Goal: Information Seeking & Learning: Learn about a topic

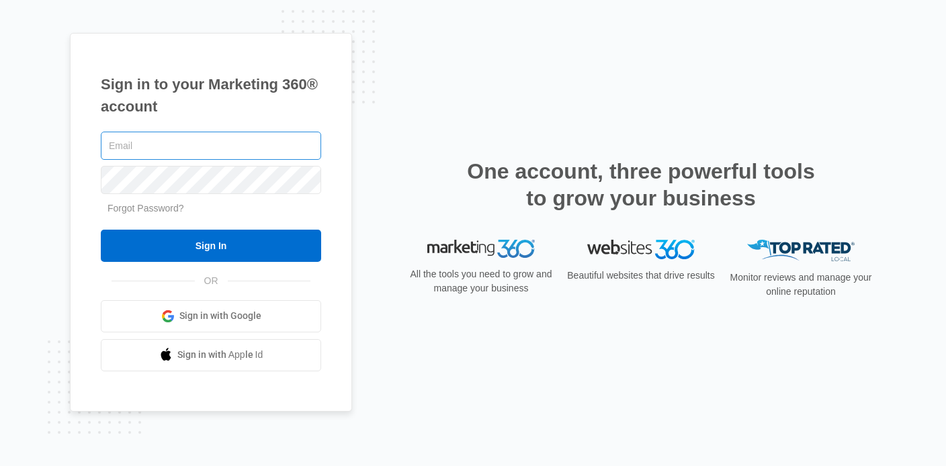
click at [199, 150] on input "text" at bounding box center [211, 146] width 220 height 28
click at [199, 318] on span "Sign in with Google" at bounding box center [220, 316] width 82 height 14
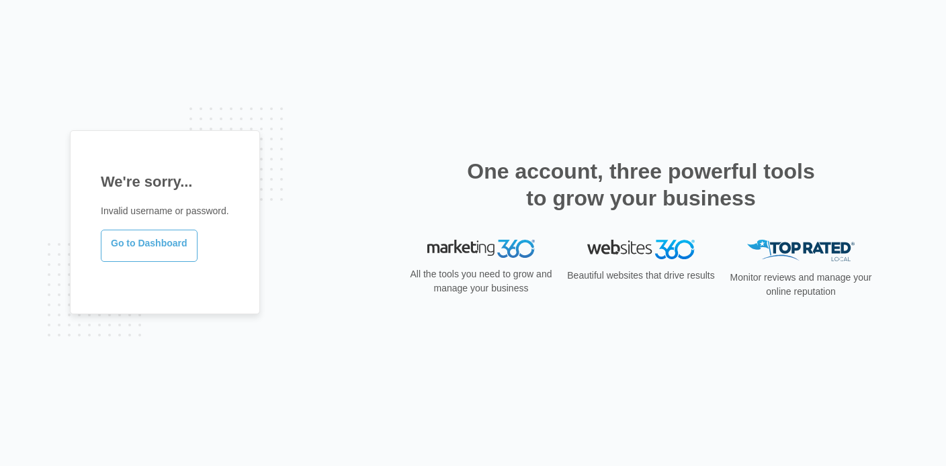
click at [138, 250] on link "Go to Dashboard" at bounding box center [149, 246] width 97 height 32
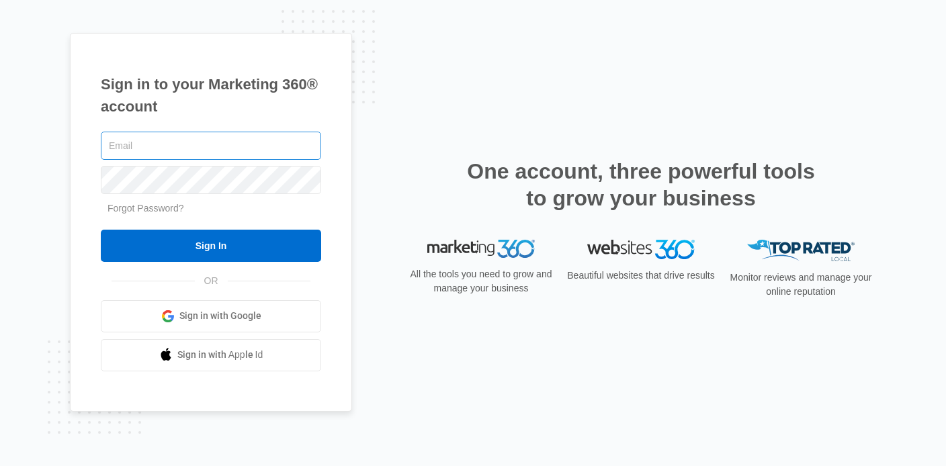
click at [166, 154] on input "text" at bounding box center [211, 146] width 220 height 28
click at [171, 144] on input "text" at bounding box center [211, 146] width 220 height 28
type input "D"
type input "danielle@kaptivconsulting.com"
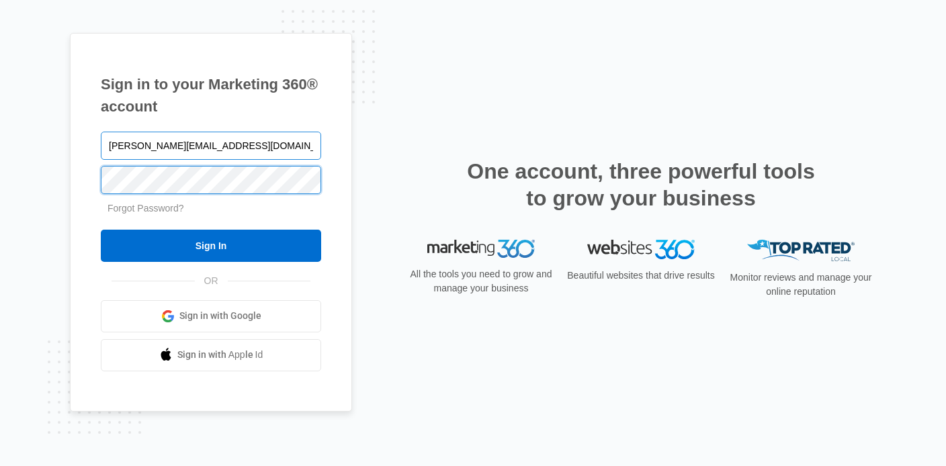
click at [101, 230] on input "Sign In" at bounding box center [211, 246] width 220 height 32
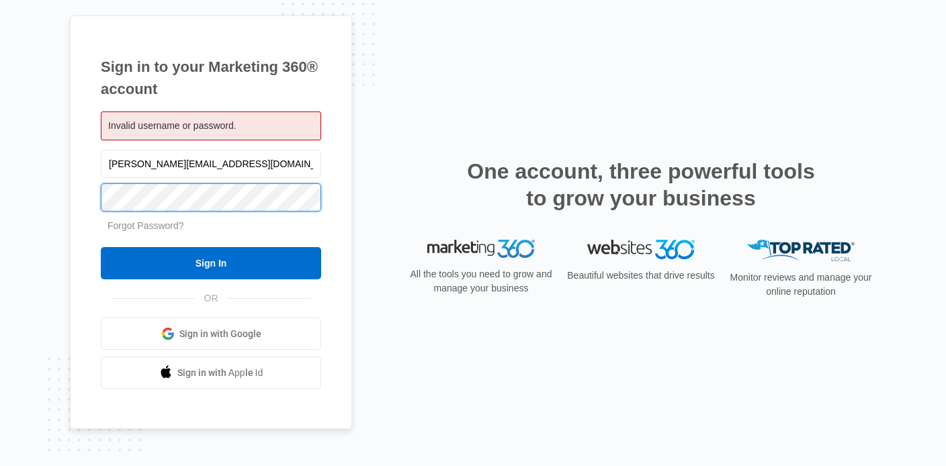
click at [101, 247] on input "Sign In" at bounding box center [211, 263] width 220 height 32
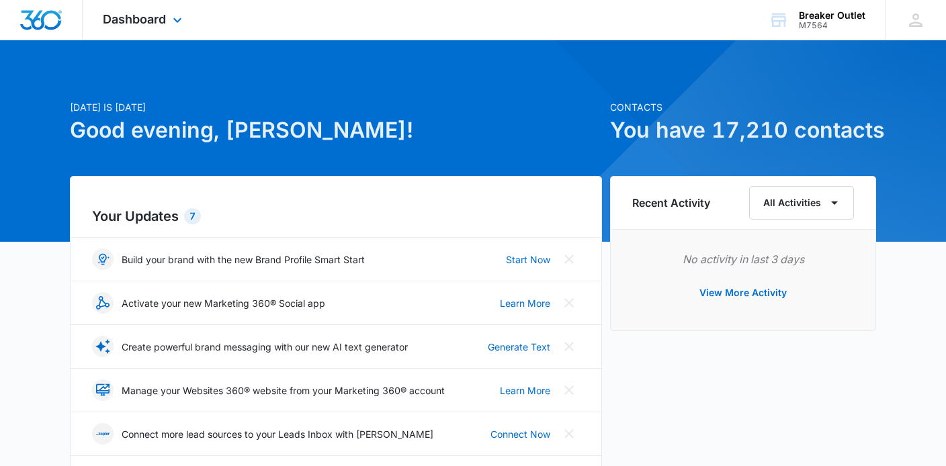
click at [154, 28] on div "Dashboard Apps Reputation Websites Forms CRM Email Social Content Ads Intellige…" at bounding box center [144, 20] width 123 height 40
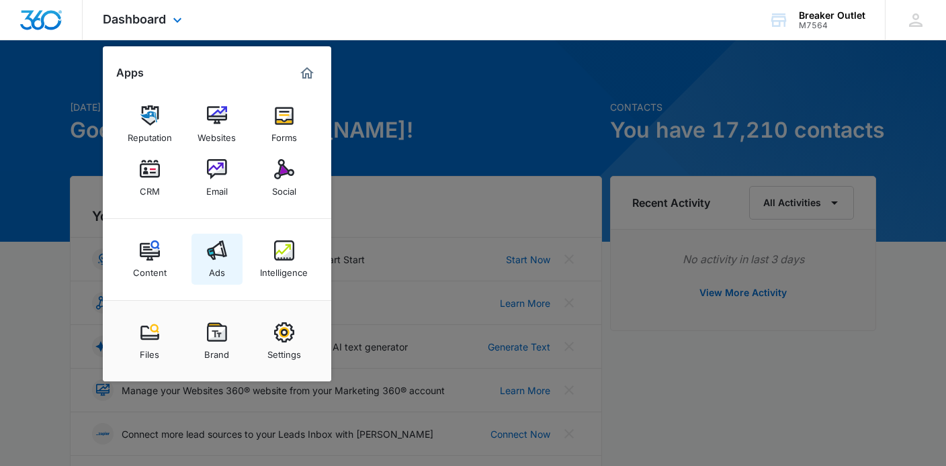
click at [219, 252] on img at bounding box center [217, 250] width 20 height 20
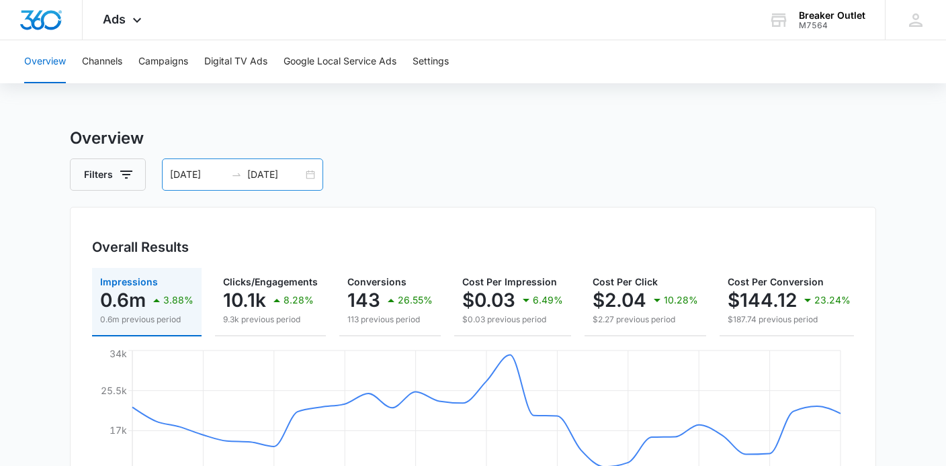
click at [210, 181] on input "08/11/2025" at bounding box center [198, 174] width 56 height 15
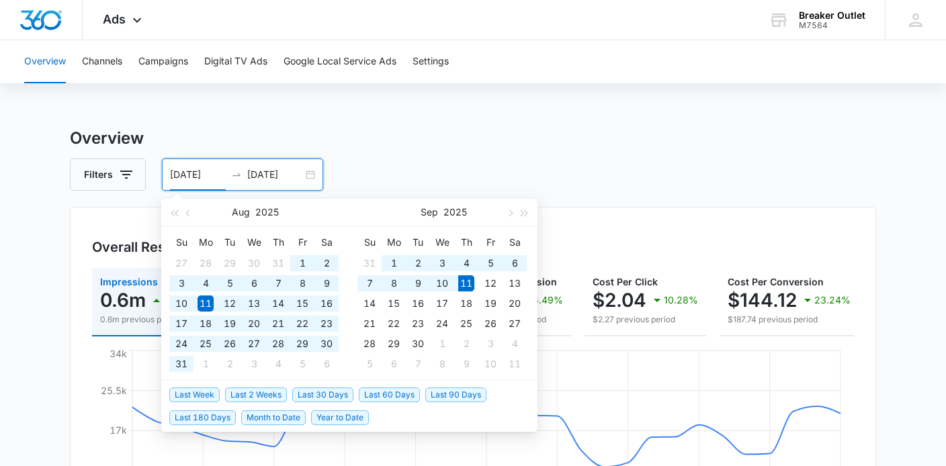
click at [343, 419] on span "Year to Date" at bounding box center [340, 417] width 58 height 15
type input "01/01/2025"
type input "09/11/2025"
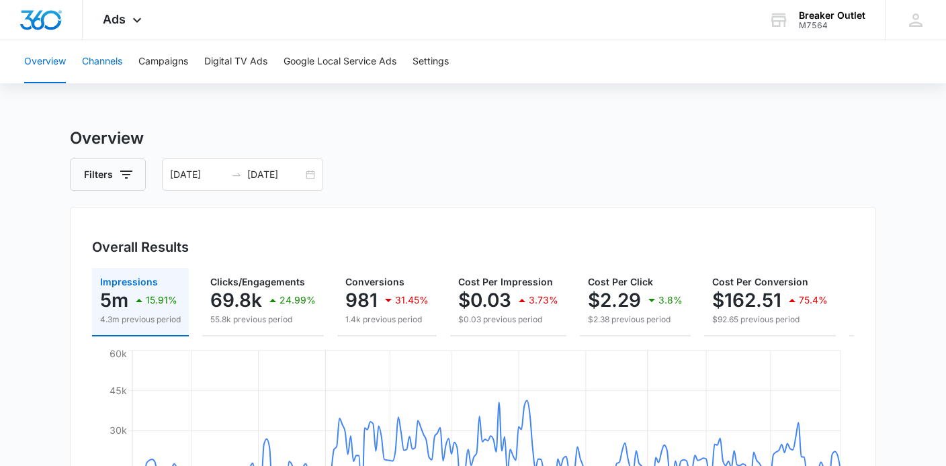
click at [103, 66] on button "Channels" at bounding box center [102, 61] width 40 height 43
click at [300, 175] on input "[DATE]" at bounding box center [275, 174] width 56 height 15
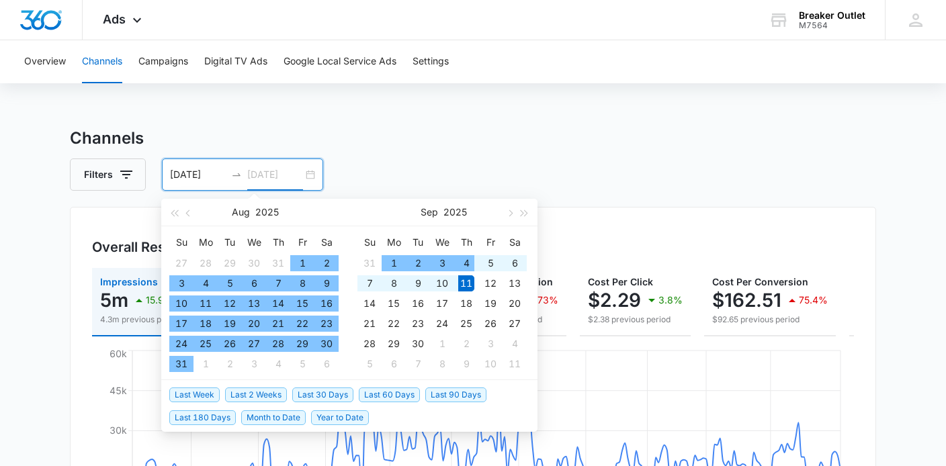
type input "[DATE]"
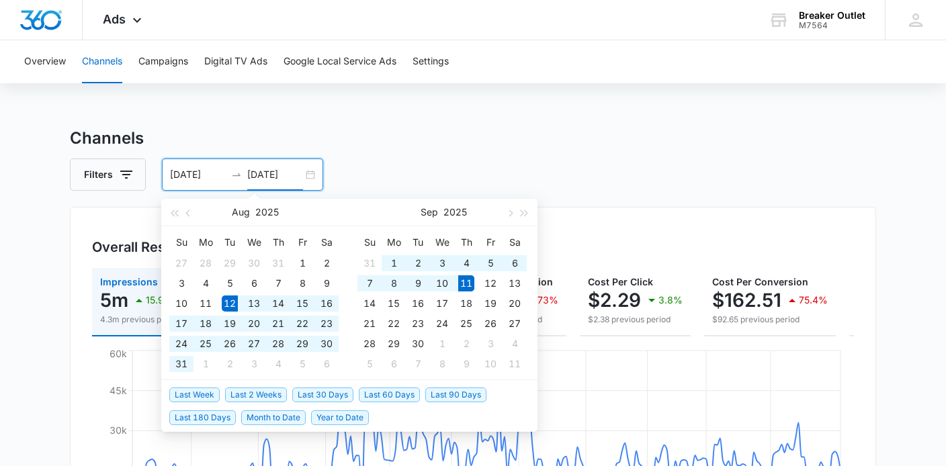
click at [318, 396] on span "Last 30 Days" at bounding box center [322, 395] width 61 height 15
type input "[DATE]"
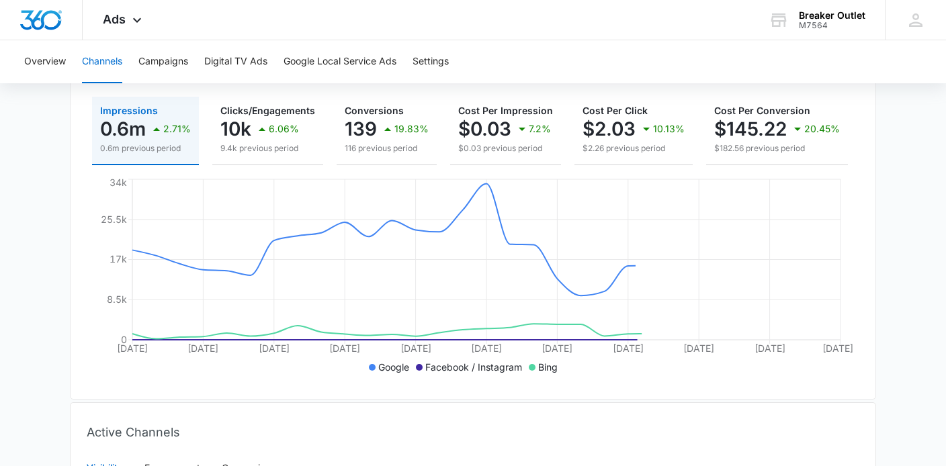
scroll to position [433, 0]
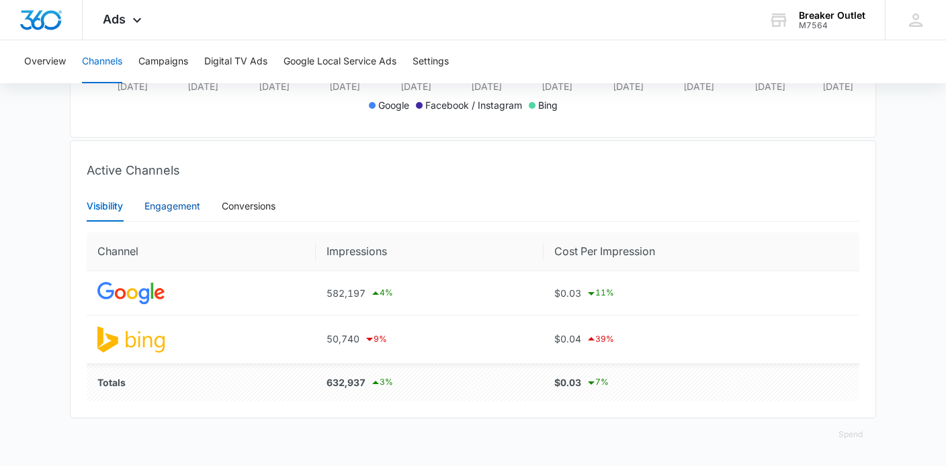
click at [188, 204] on div "Engagement" at bounding box center [172, 206] width 56 height 15
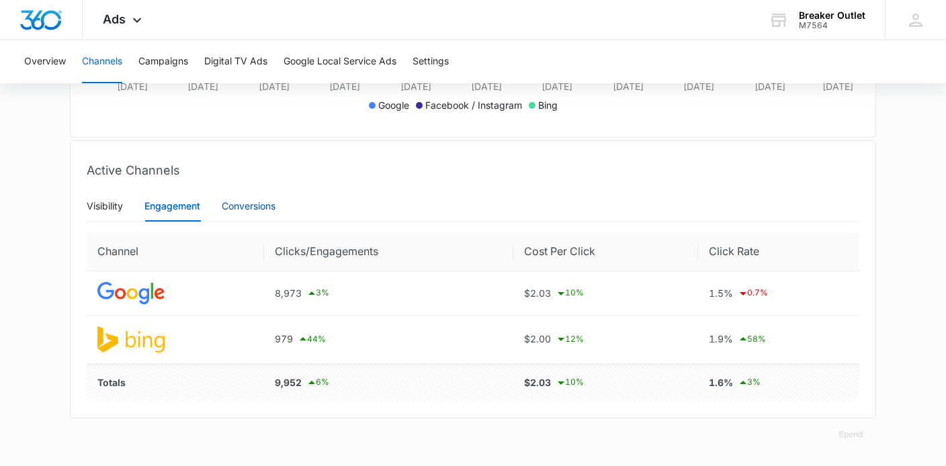
click at [243, 208] on div "Conversions" at bounding box center [249, 206] width 54 height 15
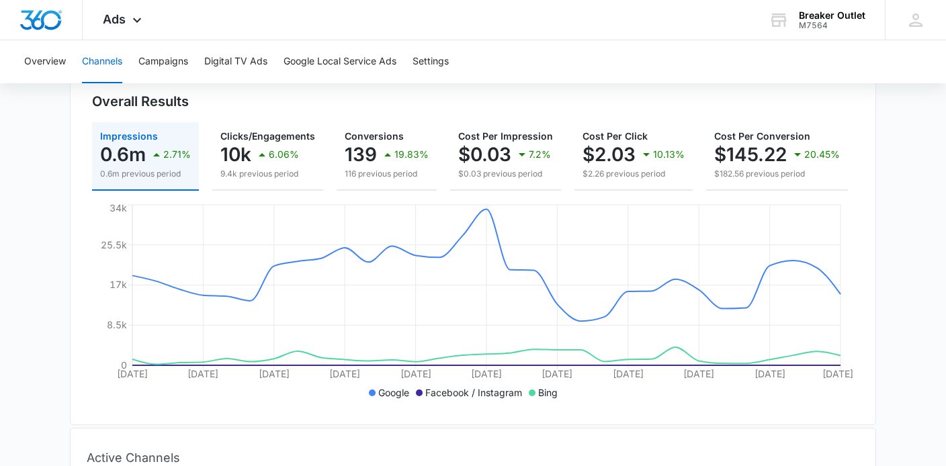
scroll to position [0, 0]
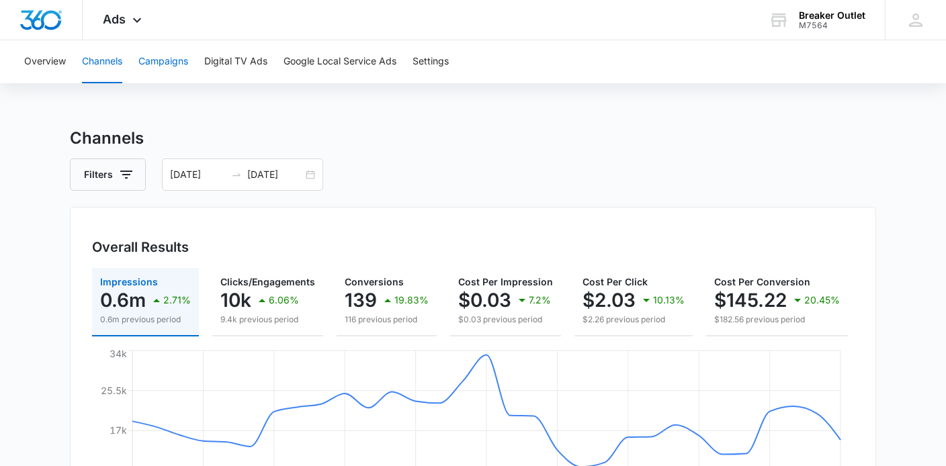
click at [168, 65] on button "Campaigns" at bounding box center [163, 61] width 50 height 43
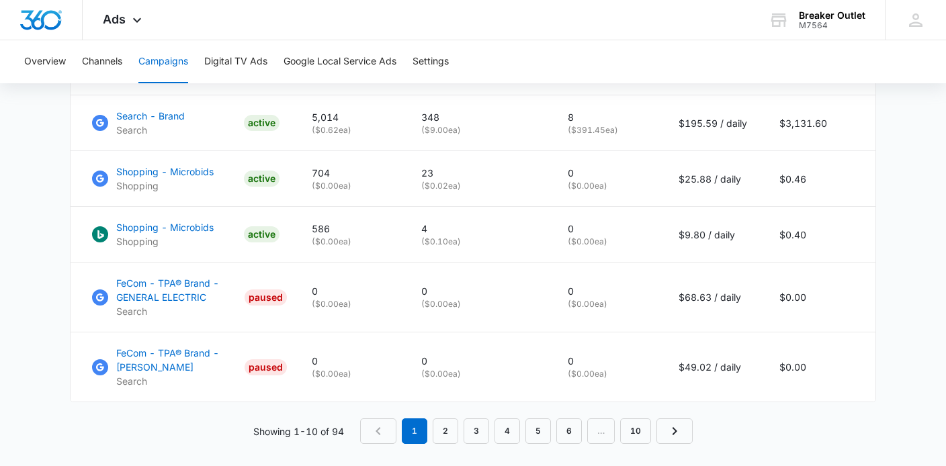
scroll to position [981, 0]
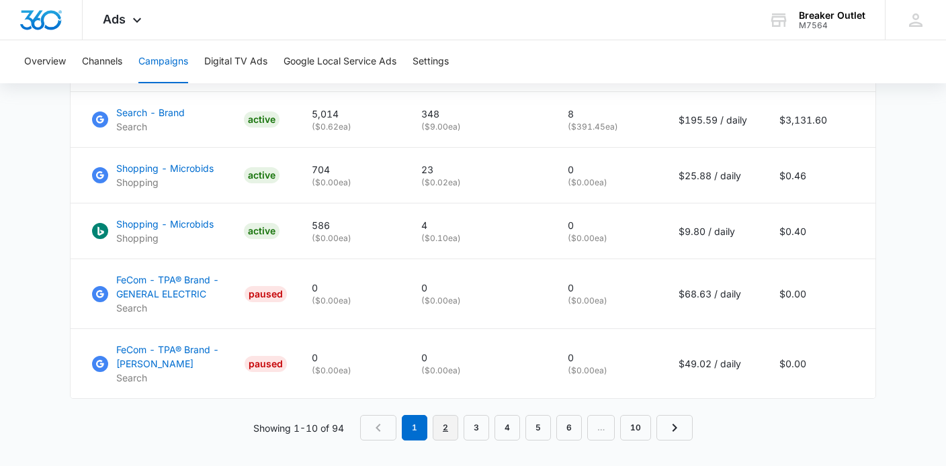
click at [446, 420] on link "2" at bounding box center [446, 428] width 26 height 26
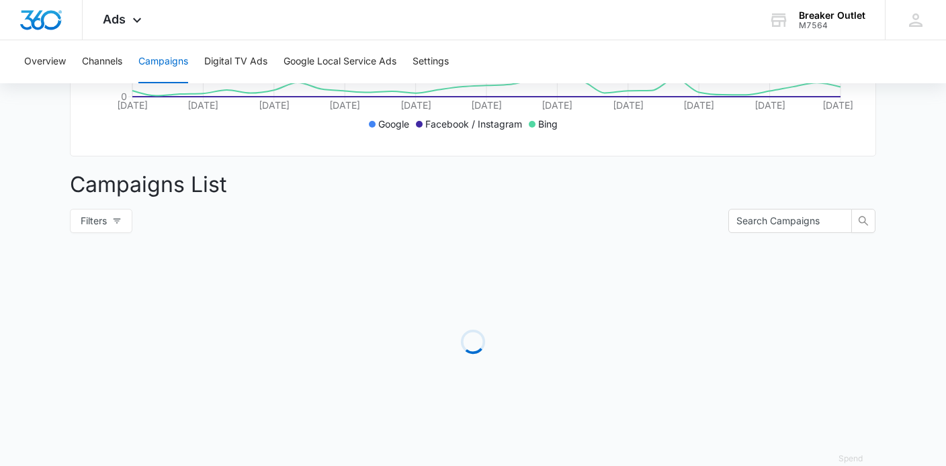
scroll to position [1065, 0]
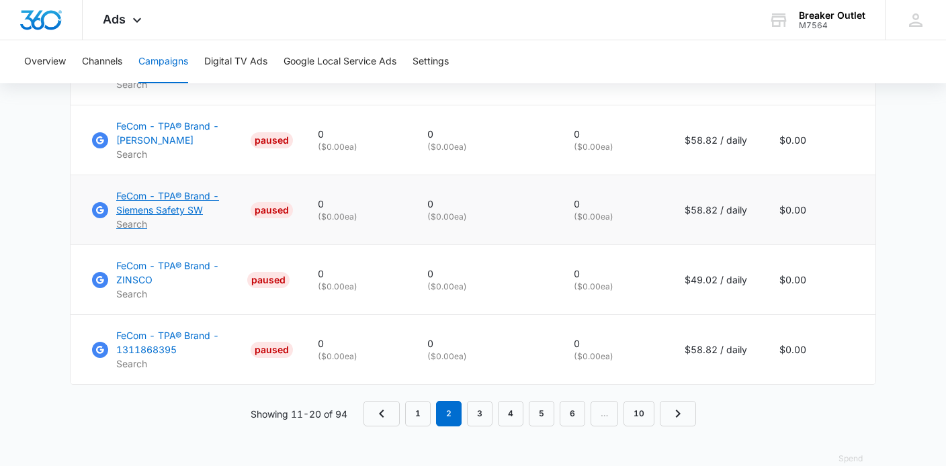
click at [180, 204] on p "FeCom - TPA® Brand - Siemens Safety SW" at bounding box center [180, 203] width 129 height 28
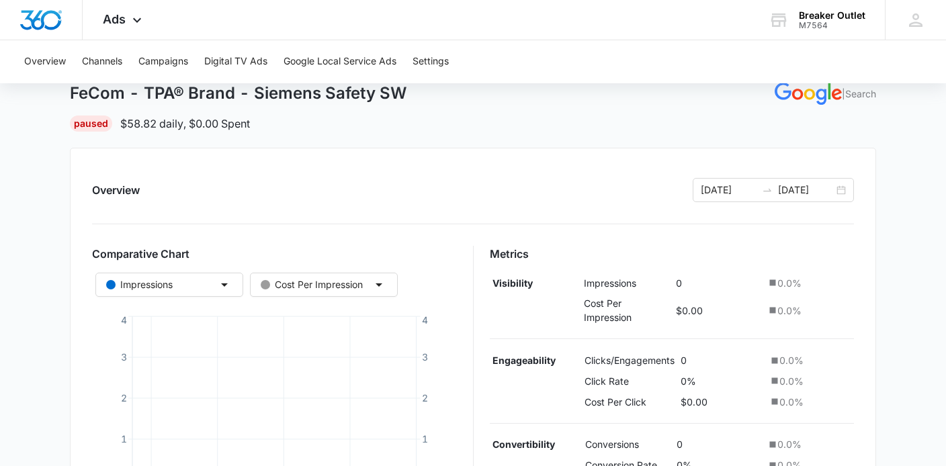
scroll to position [81, 0]
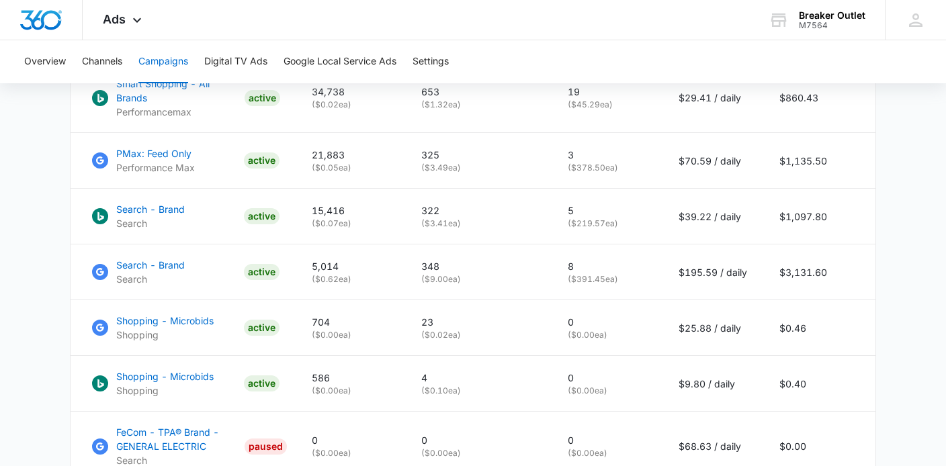
scroll to position [1006, 0]
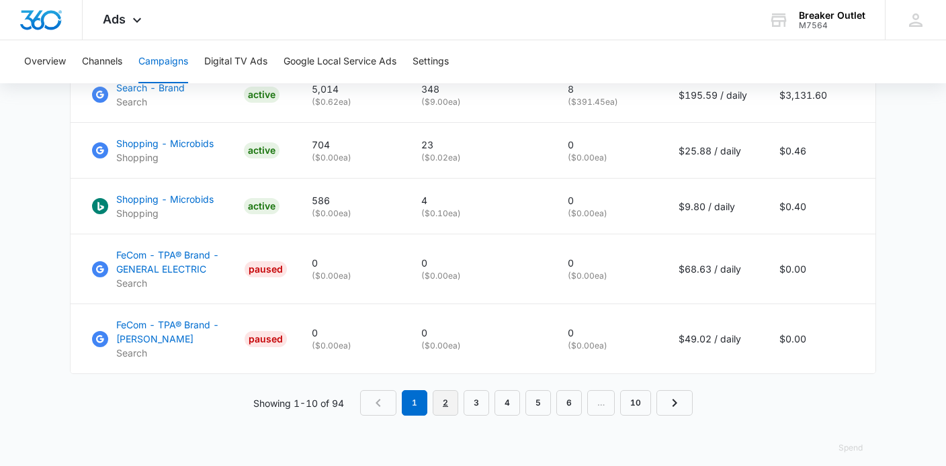
click at [444, 390] on link "2" at bounding box center [446, 403] width 26 height 26
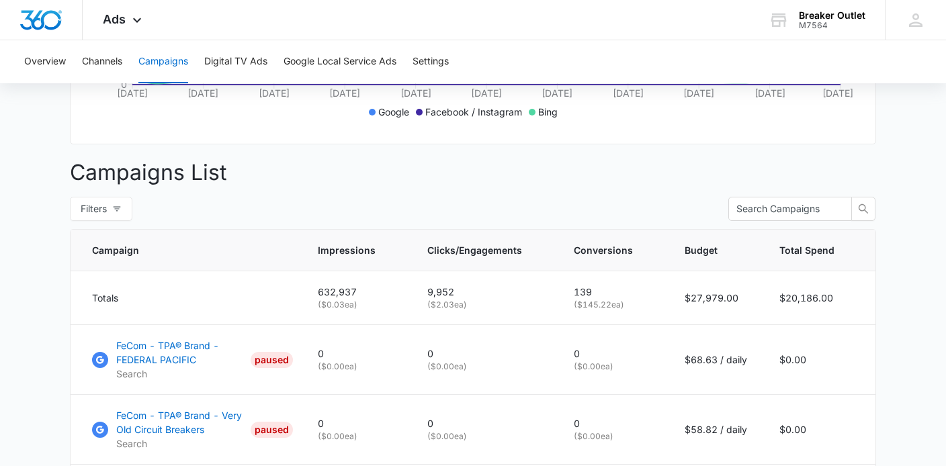
scroll to position [491, 0]
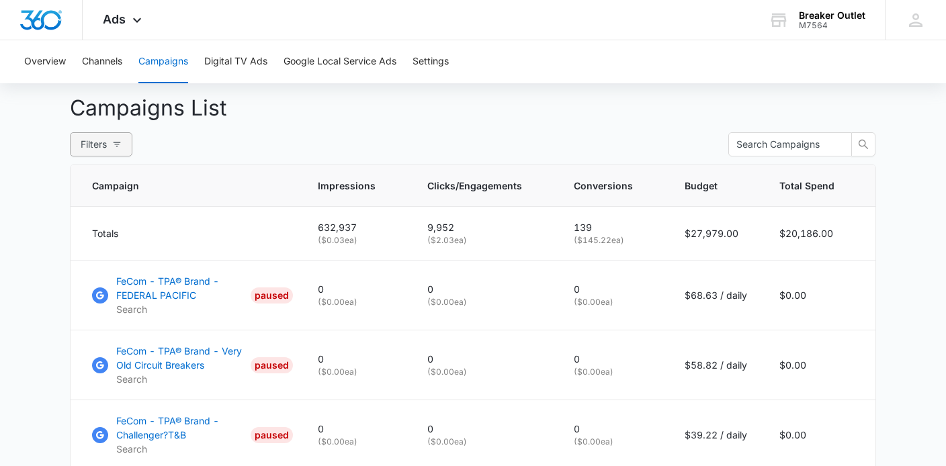
click at [112, 153] on button "Filters" at bounding box center [101, 144] width 62 height 24
click at [109, 217] on span "Active" at bounding box center [107, 215] width 39 height 11
click at [88, 217] on input "Active" at bounding box center [82, 216] width 11 height 11
radio input "true"
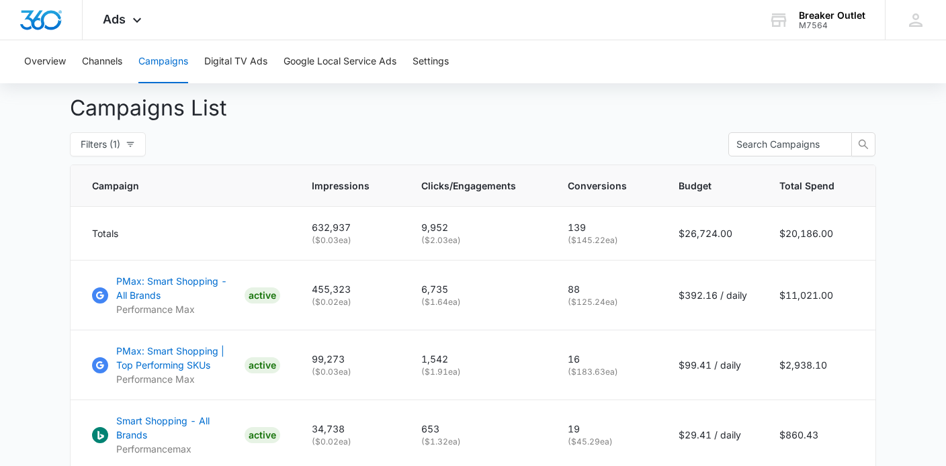
click at [392, 138] on div "Filters (1) Viewing : All Active Paused Clear All" at bounding box center [473, 144] width 806 height 24
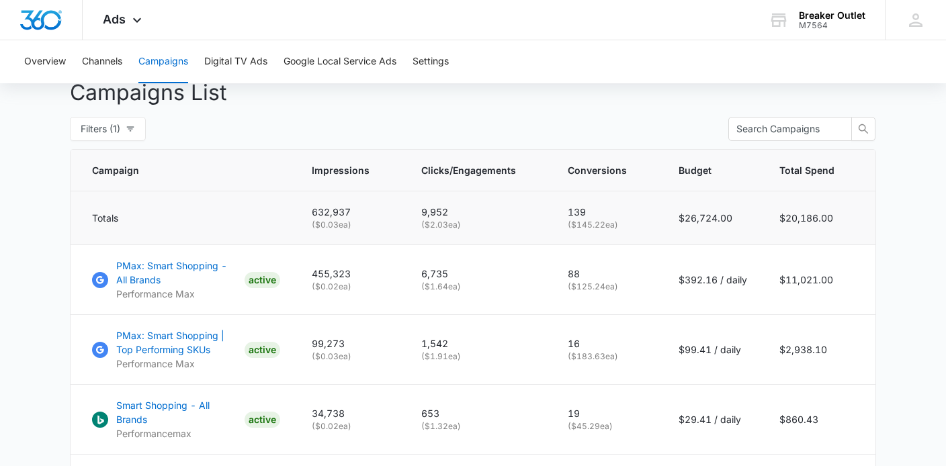
scroll to position [504, 0]
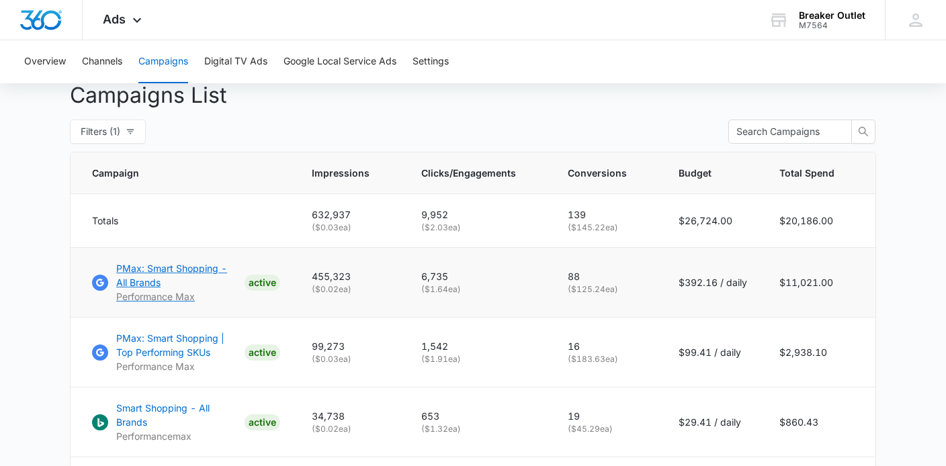
click at [146, 265] on p "PMax: Smart Shopping - All Brands" at bounding box center [177, 275] width 123 height 28
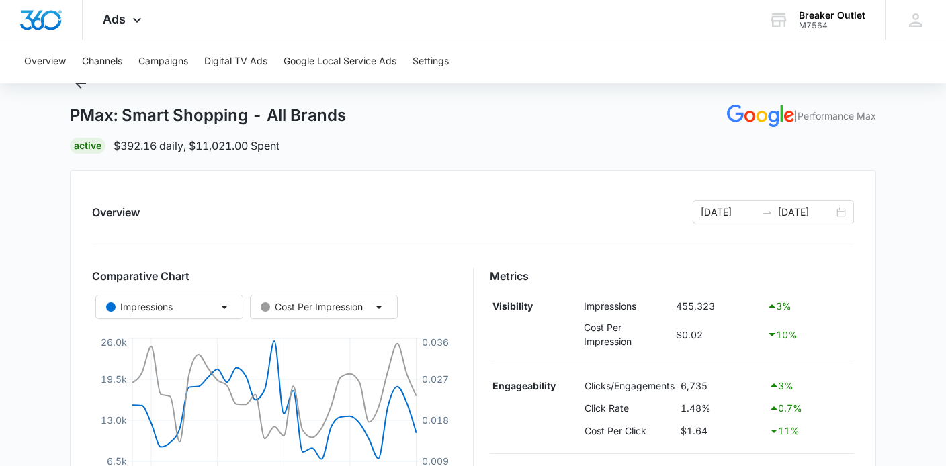
scroll to position [55, 0]
click at [369, 308] on button "Cost Per Impression" at bounding box center [324, 306] width 148 height 24
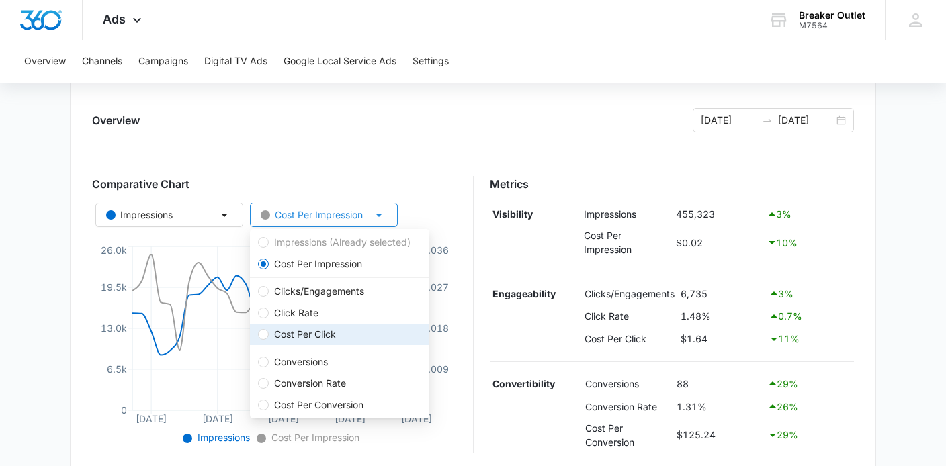
scroll to position [145, 0]
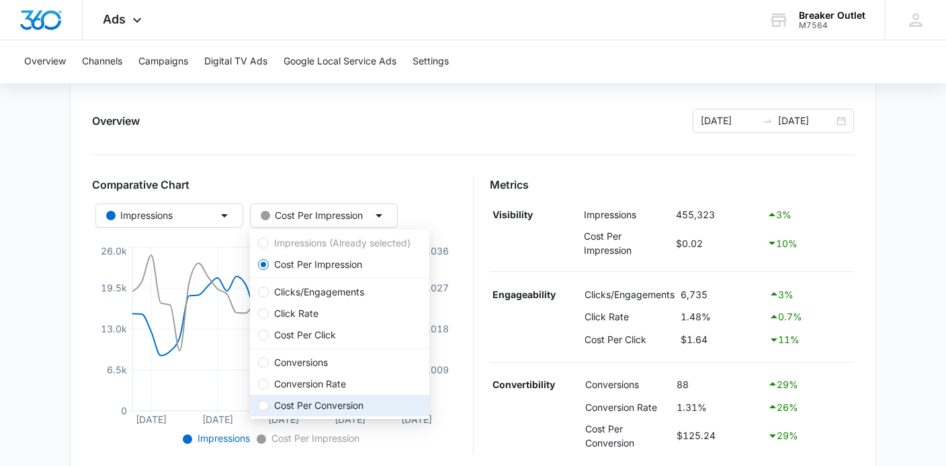
click at [279, 411] on span "Cost Per Conversion" at bounding box center [319, 405] width 100 height 15
click at [269, 411] on input "Cost Per Conversion" at bounding box center [263, 405] width 11 height 11
radio input "false"
radio input "true"
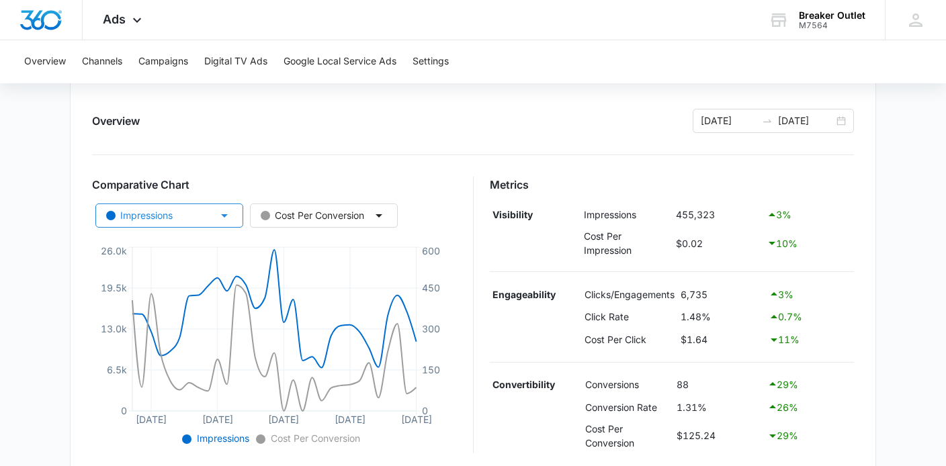
click at [202, 214] on button "Impressions" at bounding box center [169, 216] width 148 height 24
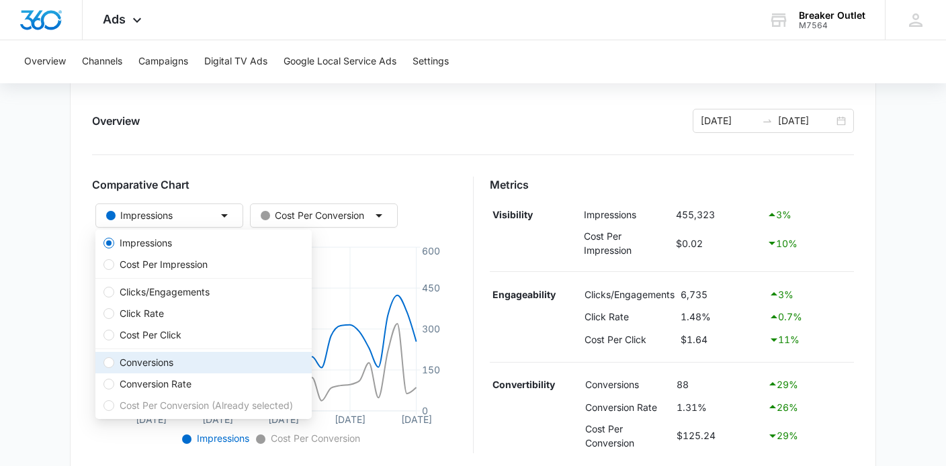
click at [150, 367] on span "Conversions" at bounding box center [146, 362] width 64 height 15
click at [114, 367] on input "Conversions" at bounding box center [108, 362] width 11 height 11
radio input "false"
radio input "true"
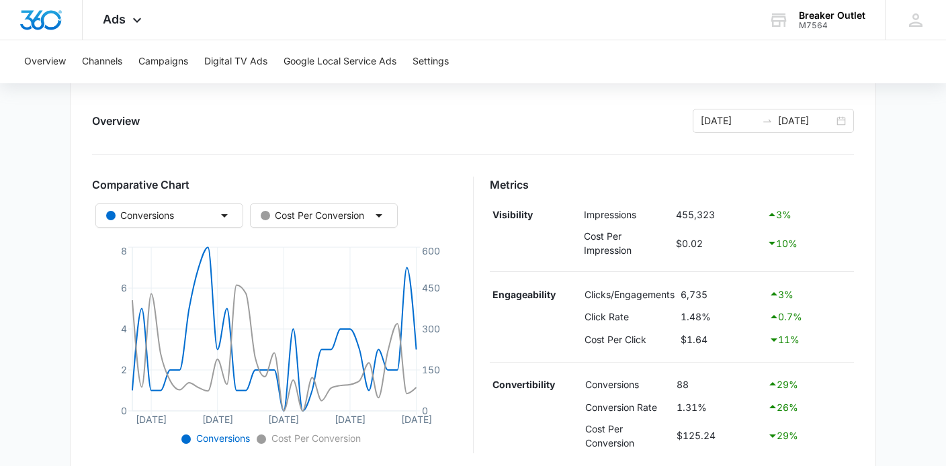
click at [410, 114] on div "Overview 08/12/2025 09/11/2025" at bounding box center [473, 121] width 762 height 24
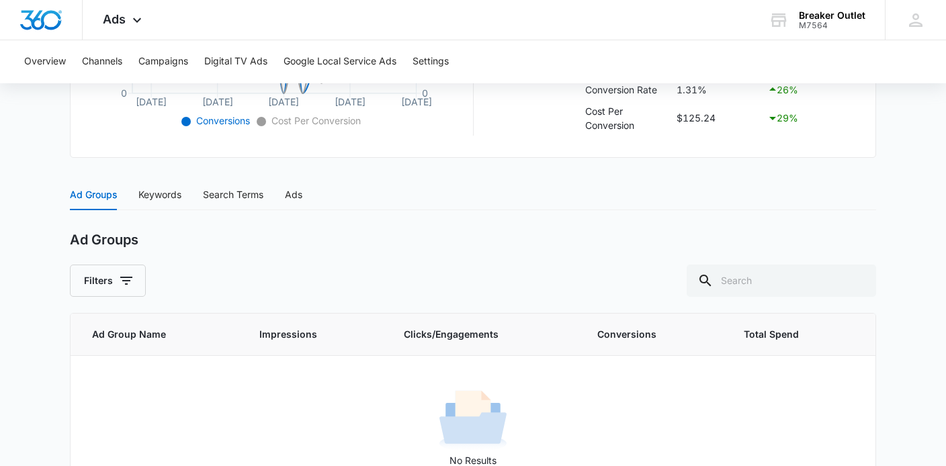
scroll to position [512, 0]
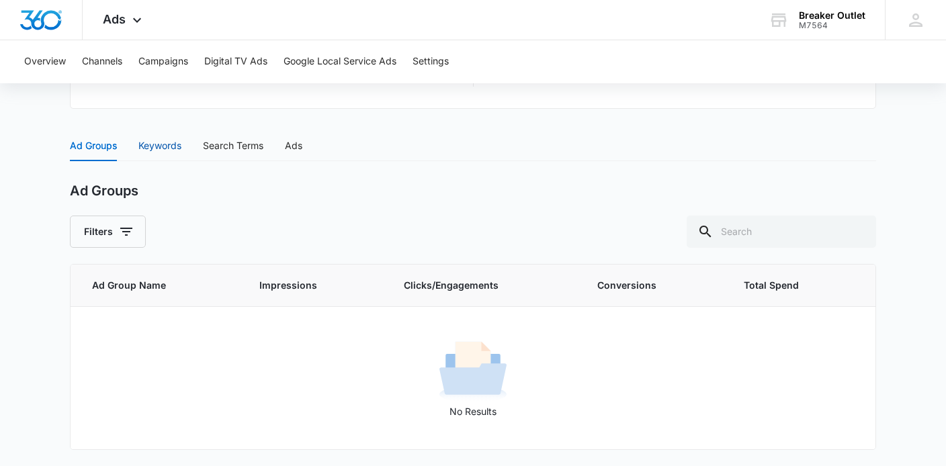
click at [163, 152] on div "Keywords" at bounding box center [159, 145] width 43 height 15
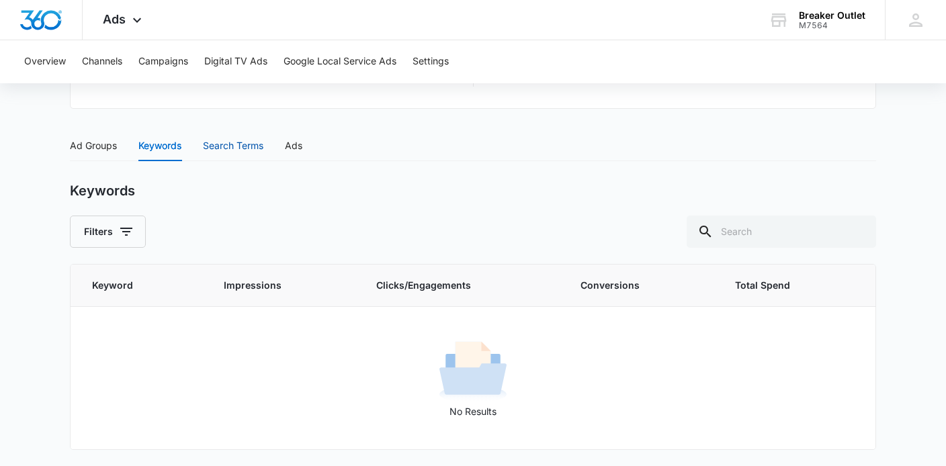
click at [248, 144] on div "Search Terms" at bounding box center [233, 145] width 60 height 15
click at [294, 143] on div "Ads" at bounding box center [293, 145] width 17 height 15
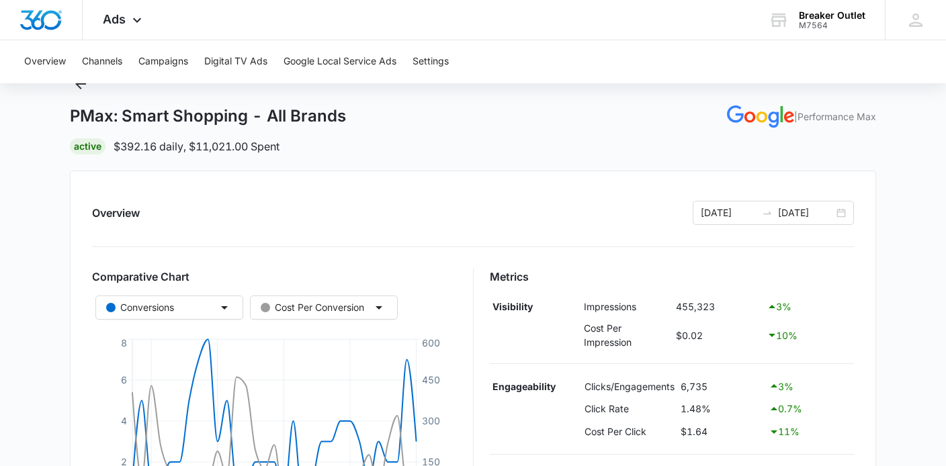
scroll to position [0, 0]
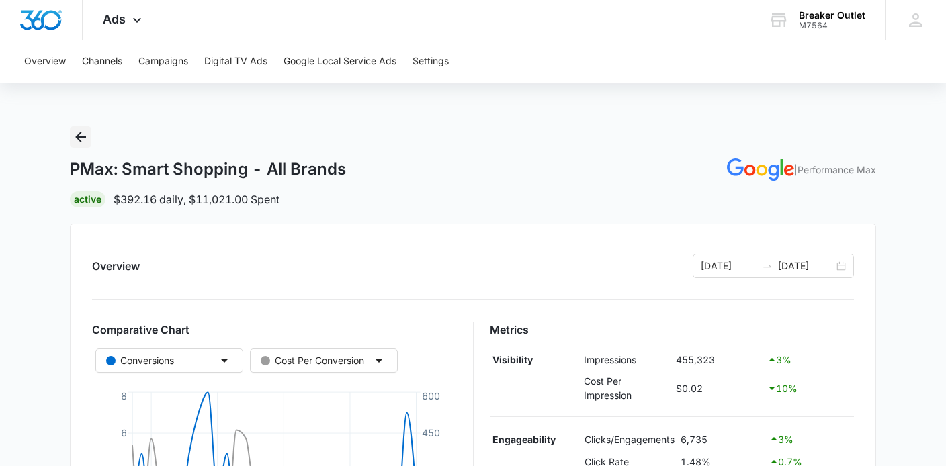
click at [82, 134] on icon "Back" at bounding box center [81, 137] width 16 height 16
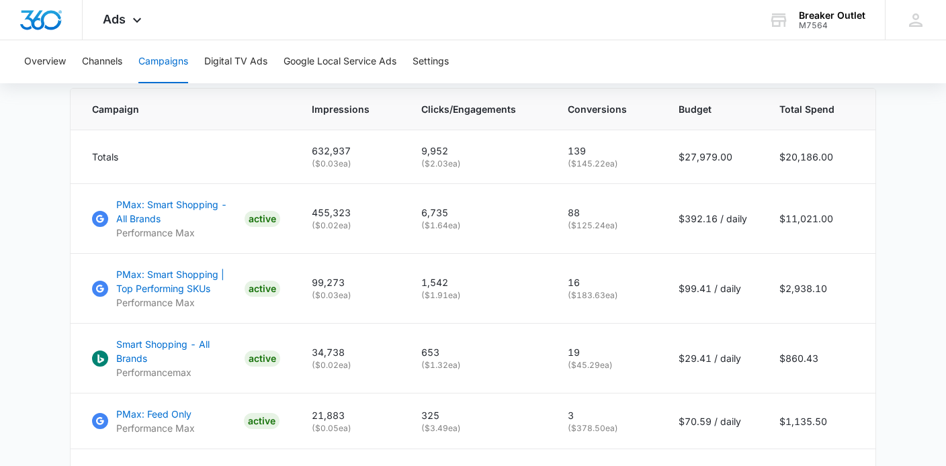
scroll to position [568, 0]
click at [601, 108] on span "Conversions" at bounding box center [597, 108] width 59 height 14
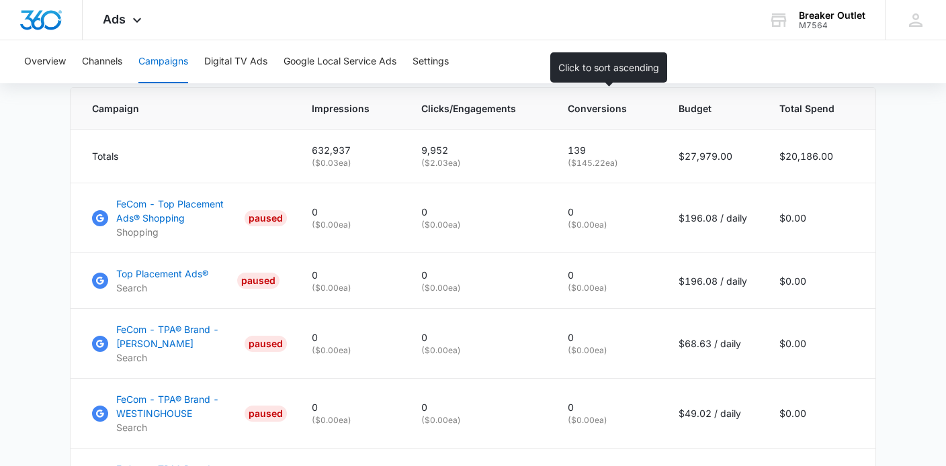
click at [606, 114] on span "Conversions" at bounding box center [597, 108] width 59 height 14
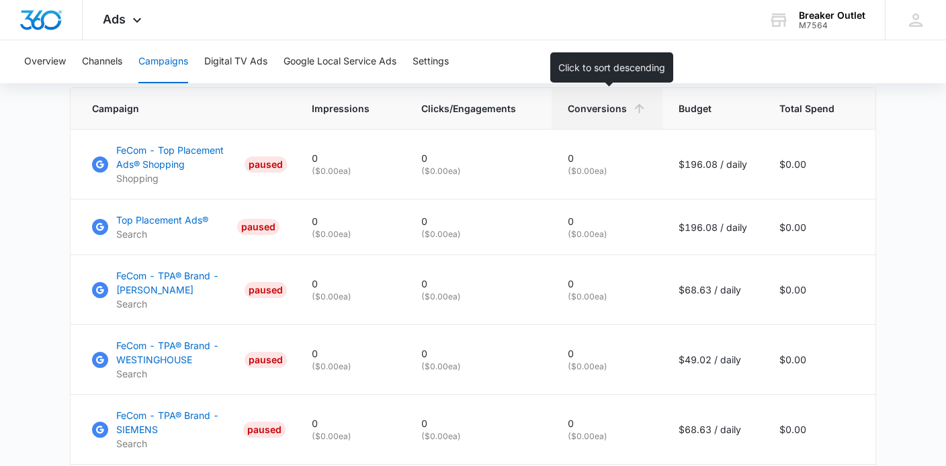
click at [606, 114] on span "Conversions" at bounding box center [597, 108] width 59 height 14
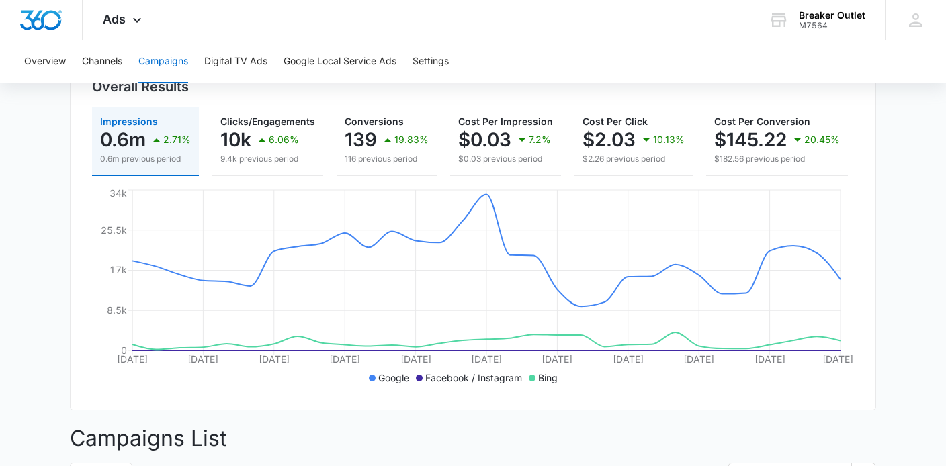
scroll to position [160, 0]
click at [242, 69] on button "Digital TV Ads" at bounding box center [235, 61] width 63 height 43
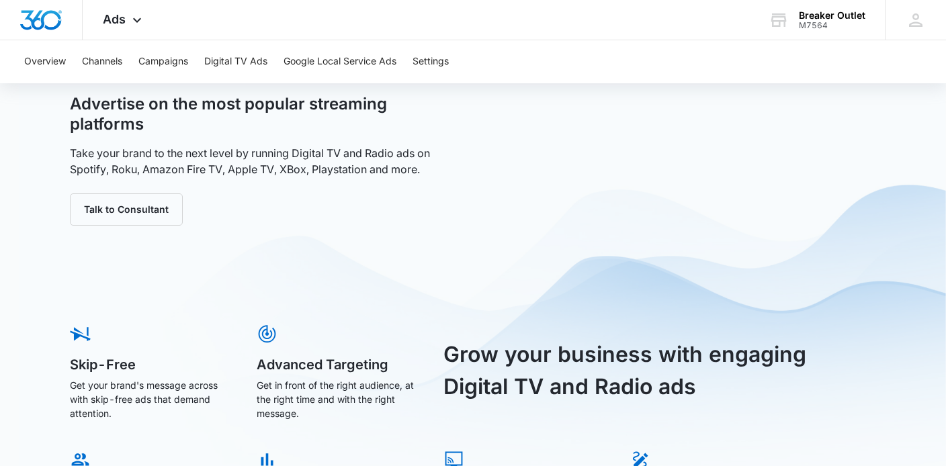
scroll to position [216, 0]
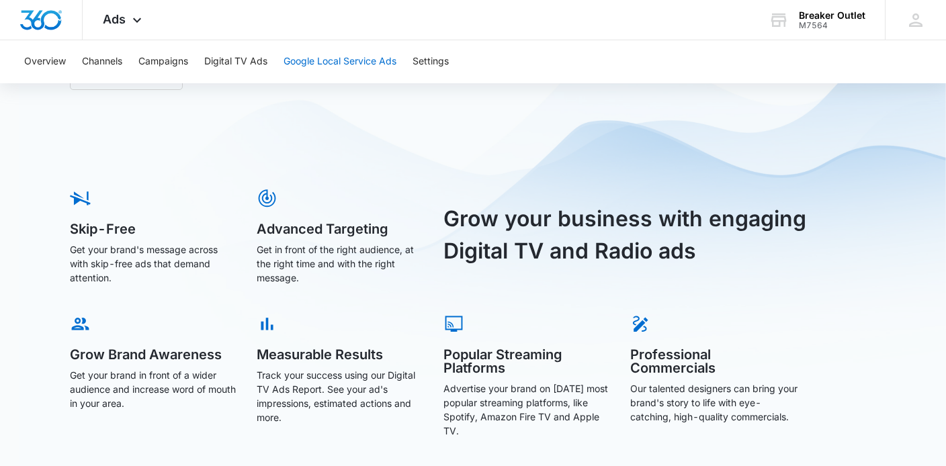
click at [344, 68] on button "Google Local Service Ads" at bounding box center [339, 61] width 113 height 43
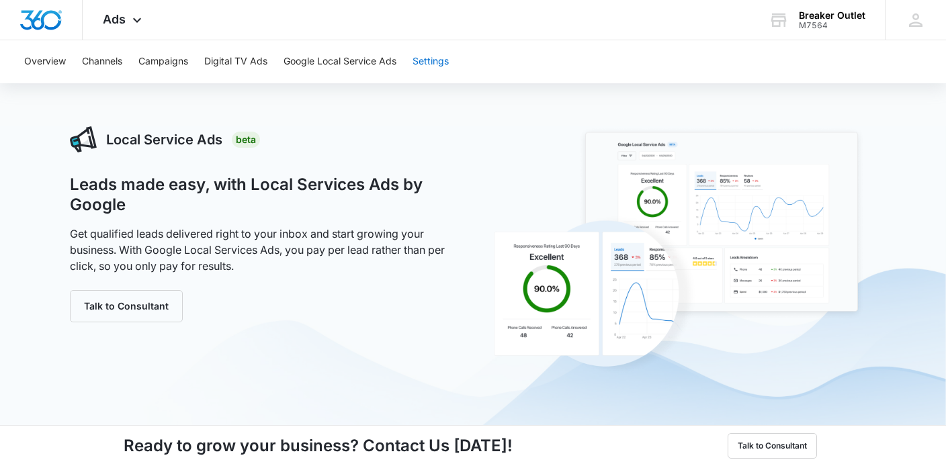
click at [437, 67] on button "Settings" at bounding box center [430, 61] width 36 height 43
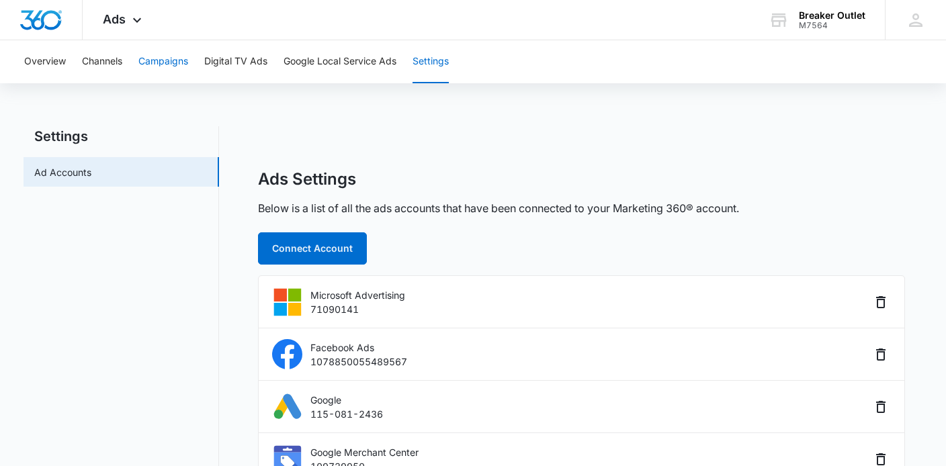
click at [154, 61] on button "Campaigns" at bounding box center [163, 61] width 50 height 43
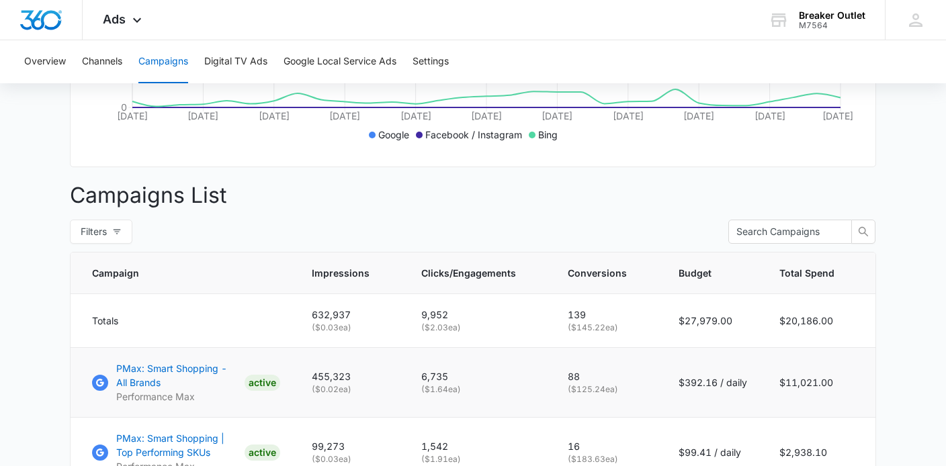
scroll to position [294, 0]
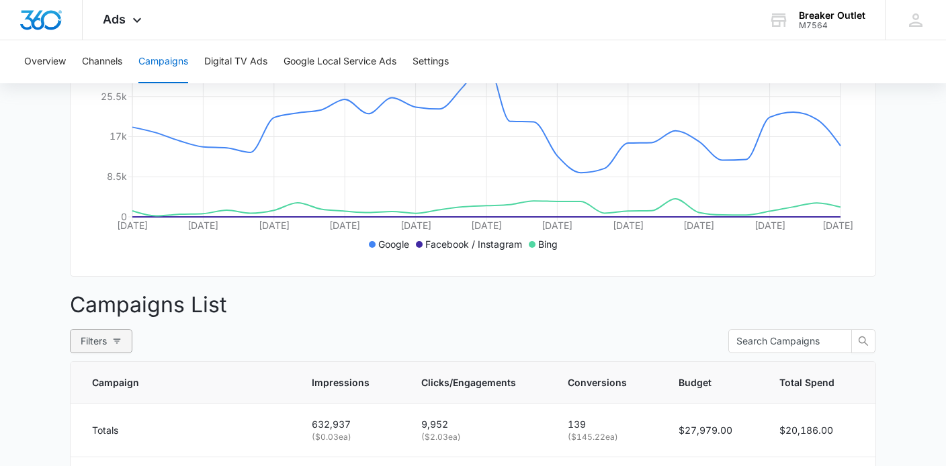
click at [128, 333] on button "Filters" at bounding box center [101, 341] width 62 height 24
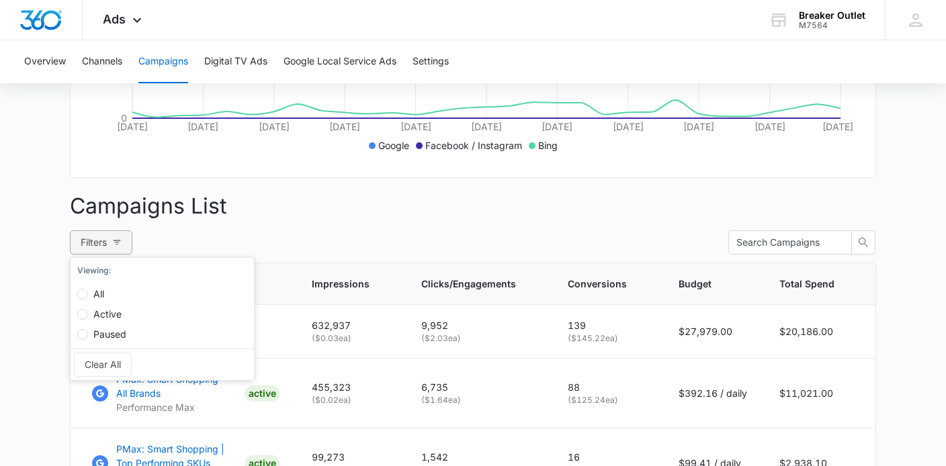
scroll to position [394, 0]
click at [114, 315] on span "Active" at bounding box center [107, 313] width 39 height 11
click at [88, 315] on input "Active" at bounding box center [82, 313] width 11 height 11
radio input "true"
click at [275, 227] on div "Campaigns Filters [DATE] [DATE] Overall Results Impressions 0.6m 2.71% 0.6m pre…" at bounding box center [473, 337] width 806 height 1208
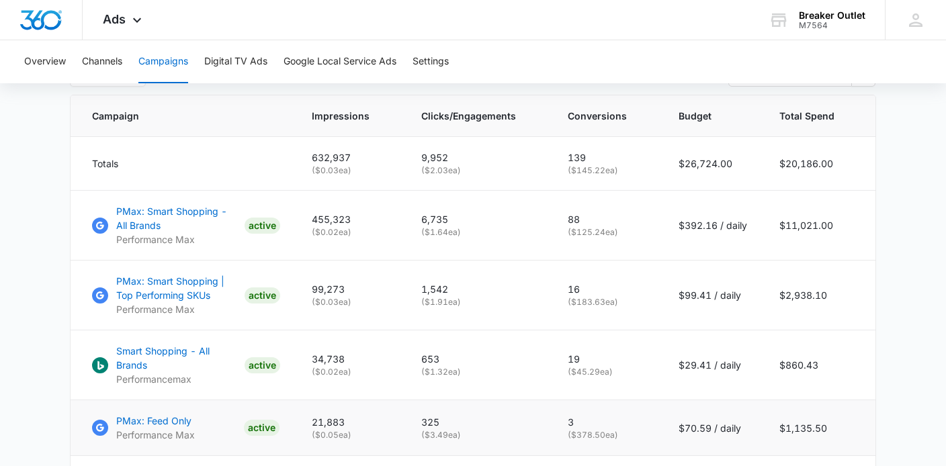
scroll to position [564, 0]
